Goal: Find specific page/section: Find specific page/section

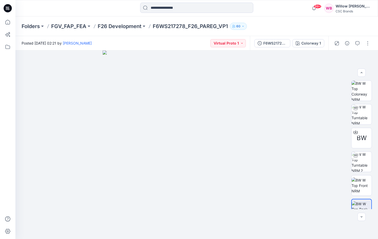
scroll to position [78, 0]
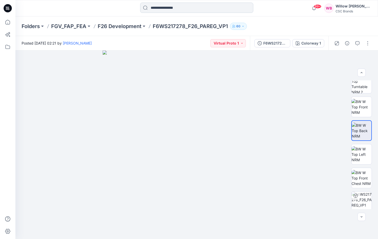
click at [158, 9] on input at bounding box center [196, 8] width 113 height 10
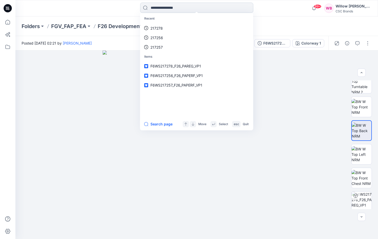
paste input "******"
type input "******"
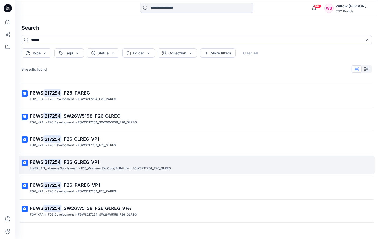
scroll to position [60, 0]
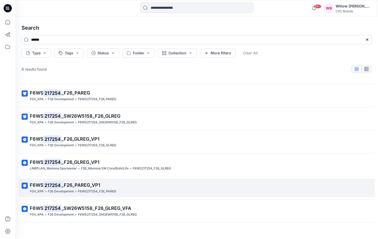
click at [62, 182] on span "_F26_PAREG_VP1" at bounding box center [80, 184] width 39 height 5
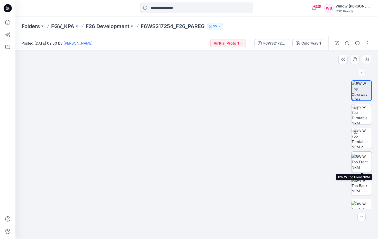
click at [361, 164] on img at bounding box center [362, 162] width 20 height 16
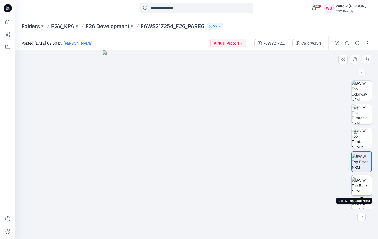
click at [362, 190] on img at bounding box center [362, 185] width 20 height 16
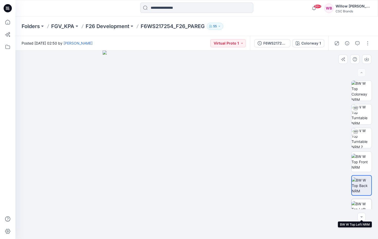
click at [359, 202] on img at bounding box center [362, 209] width 20 height 16
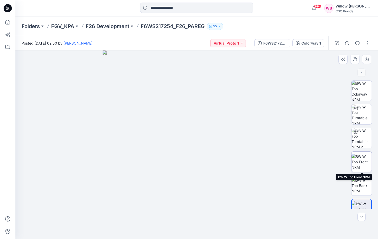
click at [360, 160] on img at bounding box center [362, 162] width 20 height 16
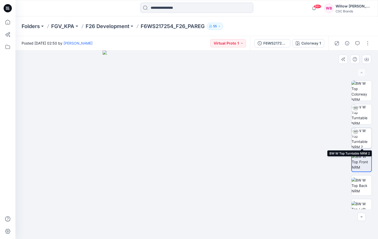
click at [361, 142] on img at bounding box center [362, 138] width 20 height 20
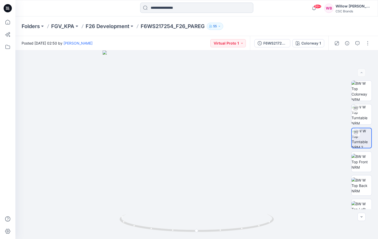
click at [183, 10] on input at bounding box center [196, 8] width 113 height 10
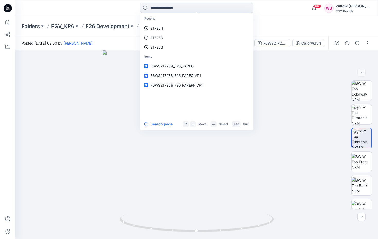
paste input "******"
type input "******"
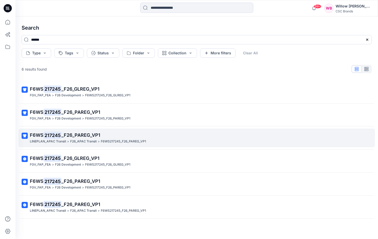
click at [53, 132] on mark "217245" at bounding box center [52, 134] width 18 height 7
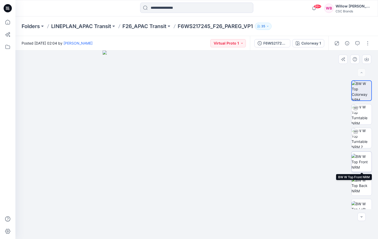
click at [362, 161] on img at bounding box center [362, 162] width 20 height 16
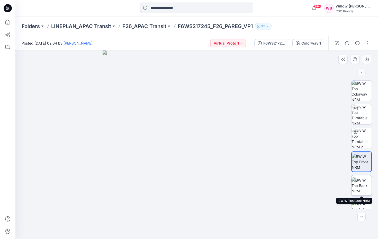
click at [361, 184] on img at bounding box center [362, 185] width 20 height 16
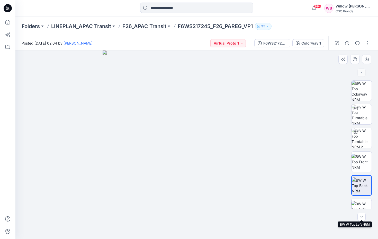
click at [359, 205] on img at bounding box center [362, 209] width 20 height 16
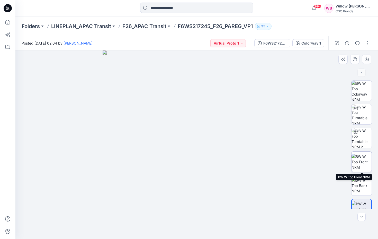
click at [360, 154] on img at bounding box center [362, 162] width 20 height 16
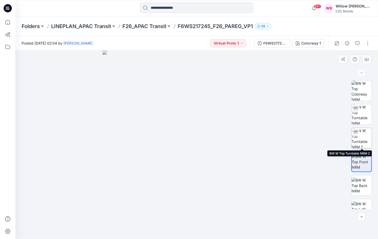
click at [362, 135] on img at bounding box center [362, 138] width 20 height 20
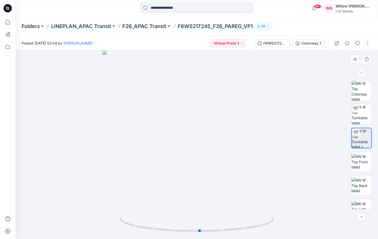
drag, startPoint x: 284, startPoint y: 174, endPoint x: 287, endPoint y: 167, distance: 7.5
click at [287, 167] on div at bounding box center [196, 144] width 363 height 188
click at [356, 163] on img at bounding box center [362, 162] width 20 height 16
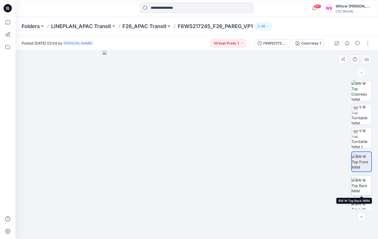
click at [362, 183] on img at bounding box center [362, 185] width 20 height 16
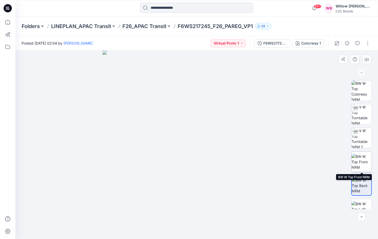
click at [360, 167] on img at bounding box center [362, 162] width 20 height 16
